Goal: Book appointment/travel/reservation

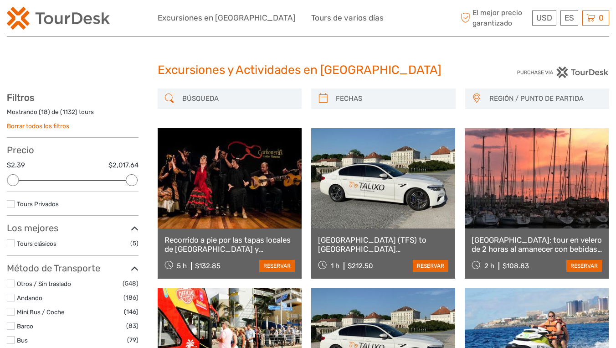
select select
click at [509, 97] on span "REGIÓN / PUNTO DE PARTIDA" at bounding box center [545, 98] width 120 height 15
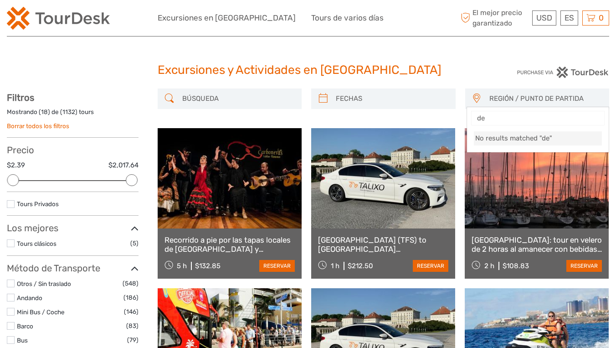
type input "d"
type input "alicante"
click at [493, 141] on span "[GEOGRAPHIC_DATA]" at bounding box center [530, 139] width 108 height 10
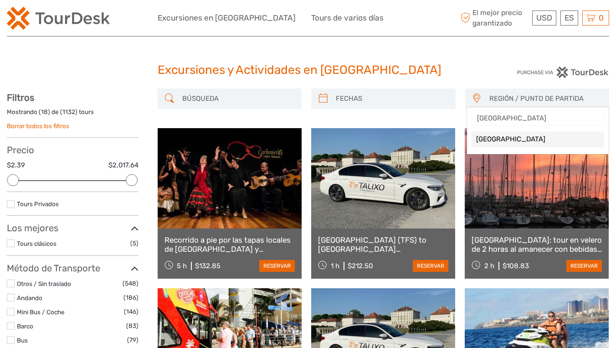
select select "[GEOGRAPHIC_DATA]"
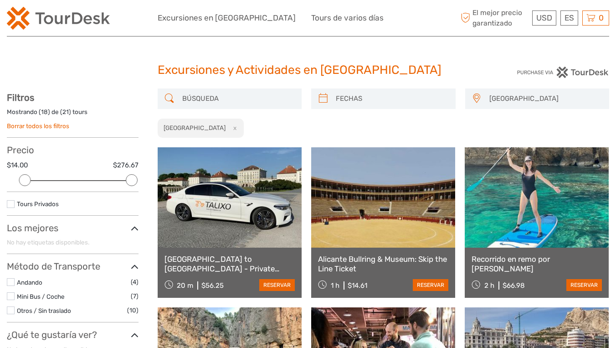
click at [207, 99] on input "search" at bounding box center [238, 99] width 119 height 16
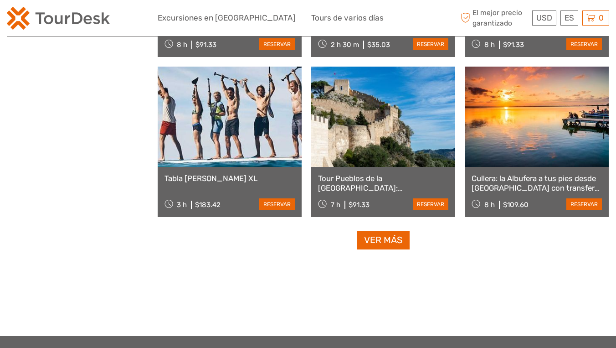
scroll to position [883, 0]
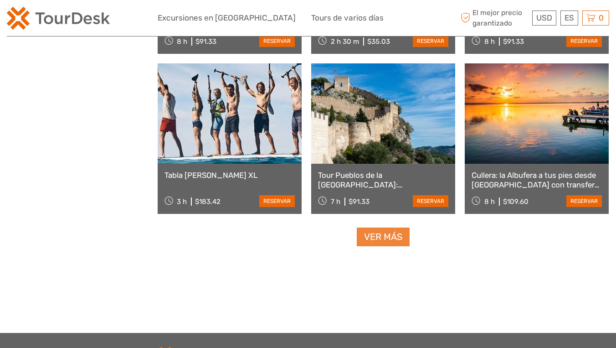
click at [389, 241] on link "Ver más" at bounding box center [383, 236] width 53 height 19
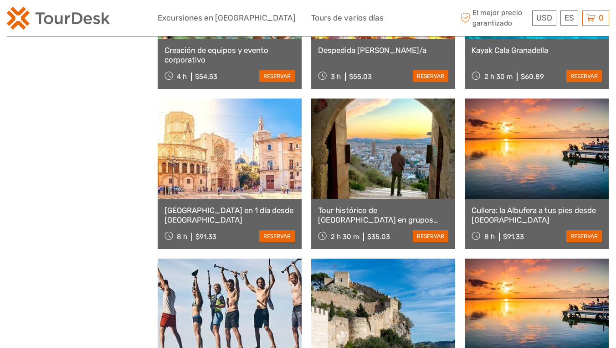
scroll to position [683, 0]
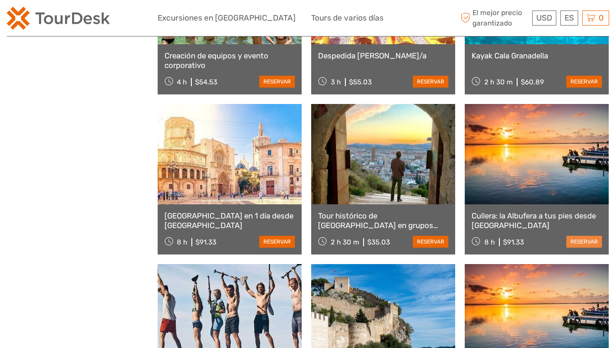
click at [589, 247] on link "reservar" at bounding box center [584, 242] width 36 height 12
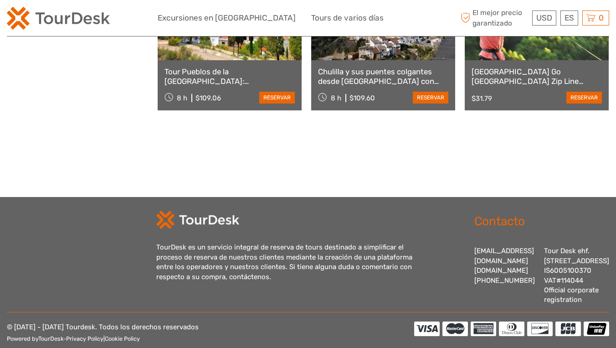
scroll to position [1152, 0]
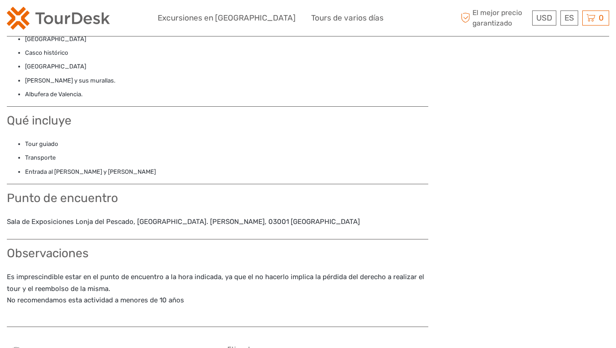
scroll to position [664, 0]
